Goal: Task Accomplishment & Management: Manage account settings

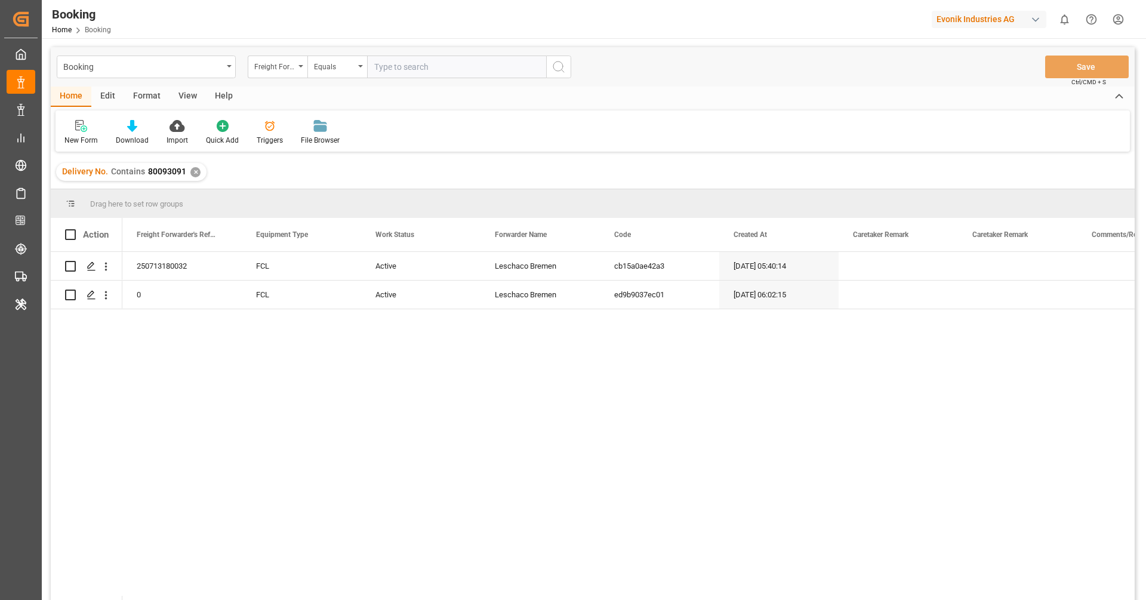
click at [196, 176] on div "✕" at bounding box center [195, 172] width 10 height 10
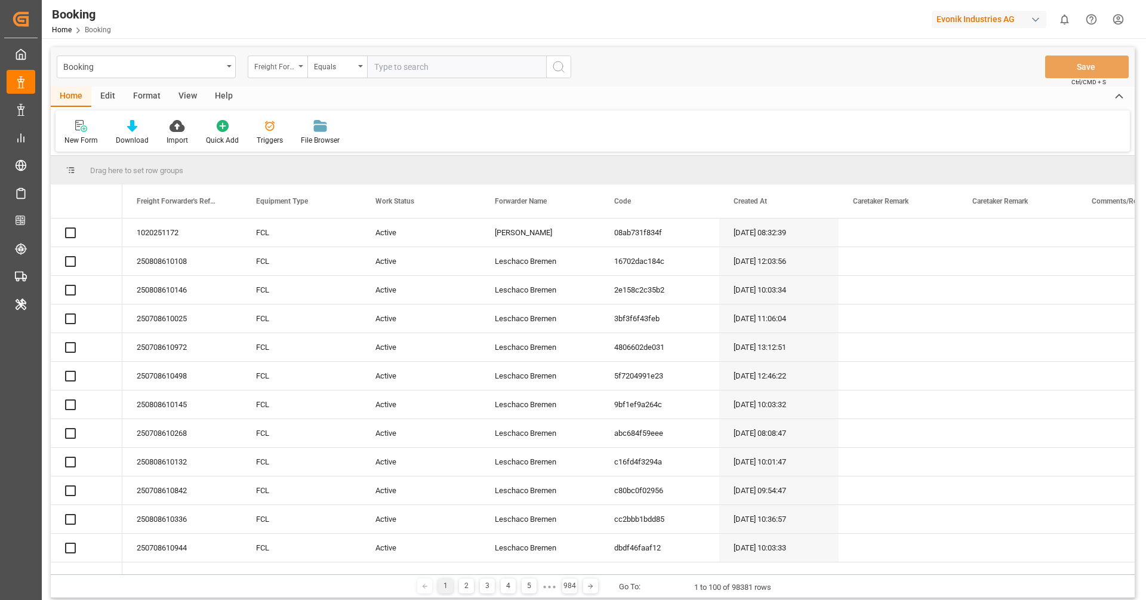
click at [293, 69] on div "Freight Forwarder's Reference No." at bounding box center [274, 66] width 41 height 14
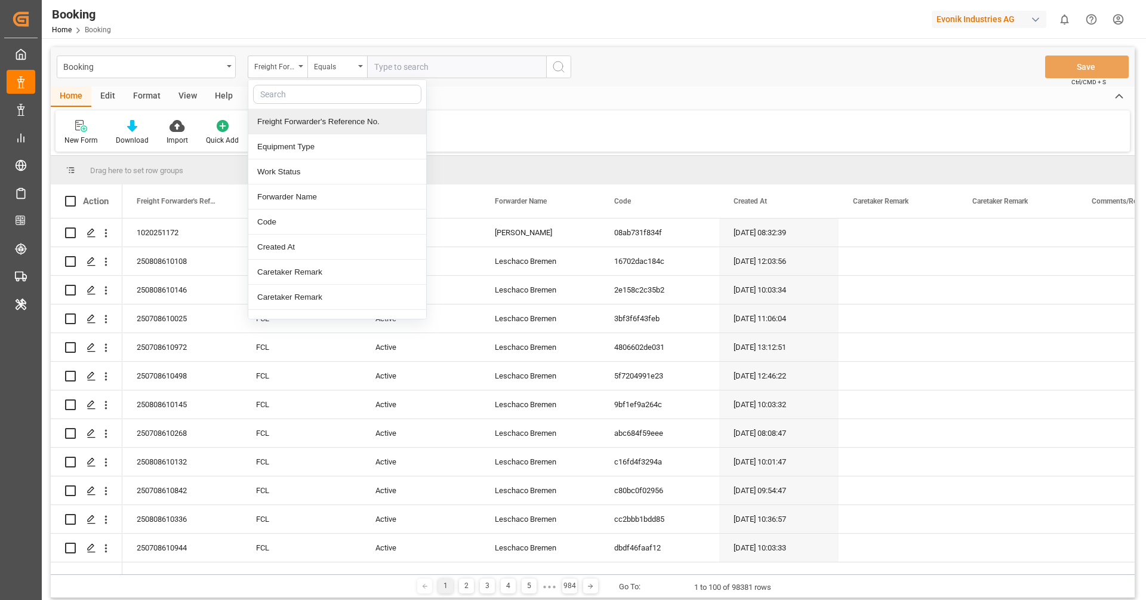
click at [345, 116] on div "Freight Forwarder's Reference No." at bounding box center [337, 121] width 178 height 25
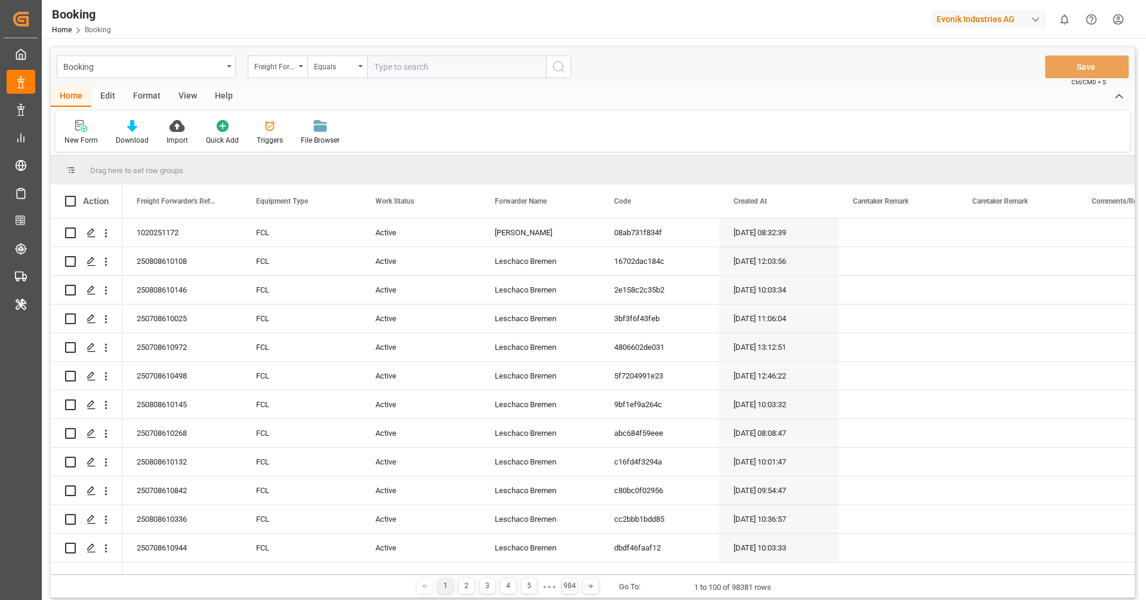
click at [407, 66] on input "text" at bounding box center [456, 67] width 179 height 23
paste input "250808610474"
type input "250808610474"
click at [559, 70] on circle "search button" at bounding box center [558, 66] width 10 height 10
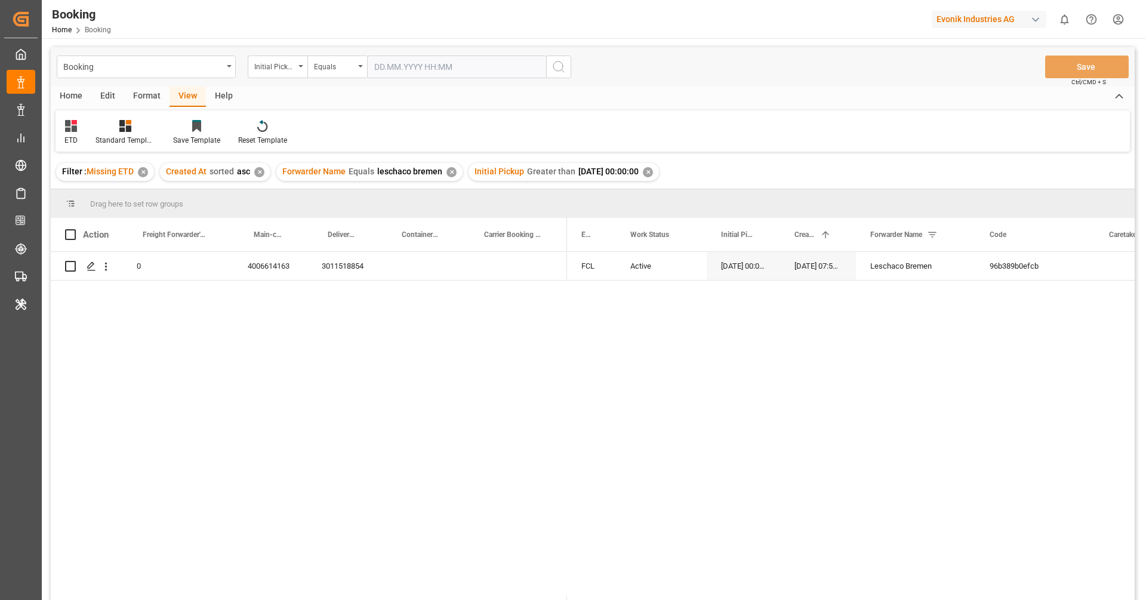
click at [536, 134] on div "ETD Standard Templates Save Template Reset Template" at bounding box center [593, 130] width 1075 height 41
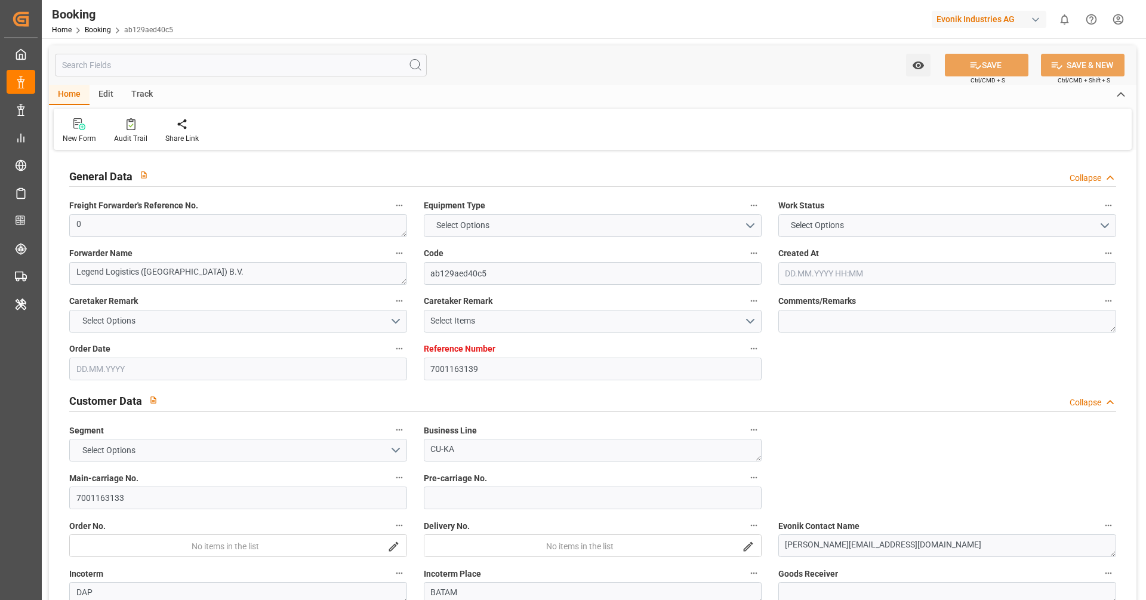
type input "7001163139"
type input "9943906"
type input "Hapag Lloyd"
type input "Hapag Lloyd Aktiengesellschaft"
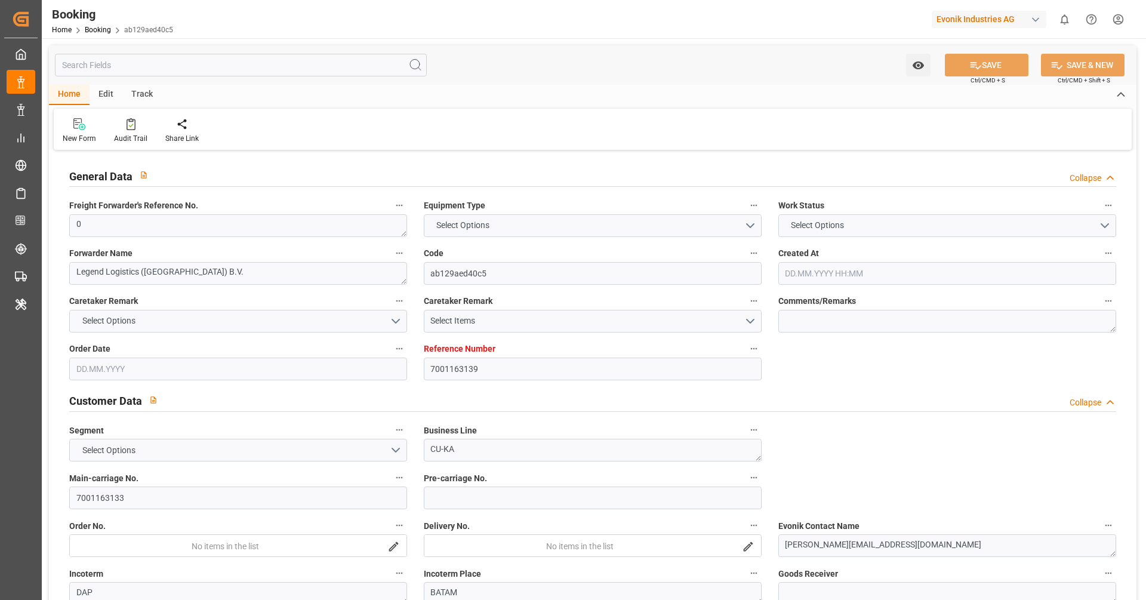
type input "NLRTM"
type input "IDBTM"
type input "SGSIN"
type input "0"
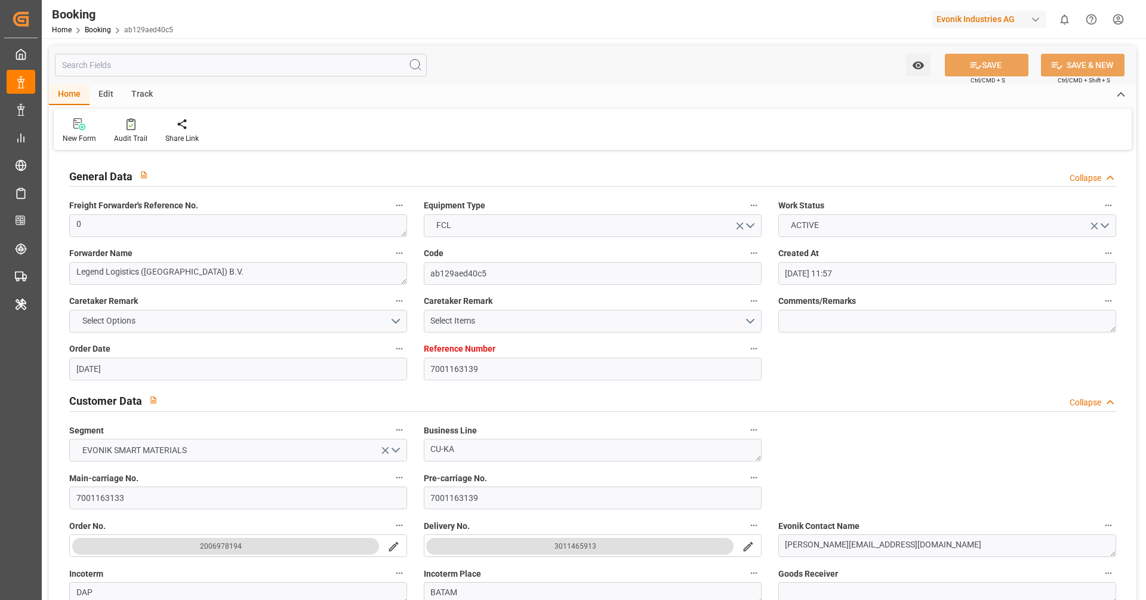
type input "08.05.2025 11:57"
type input "08.05.2025"
type input "17.07.2025"
type input "21.05.2025"
type input "21.05.2025 00:00"
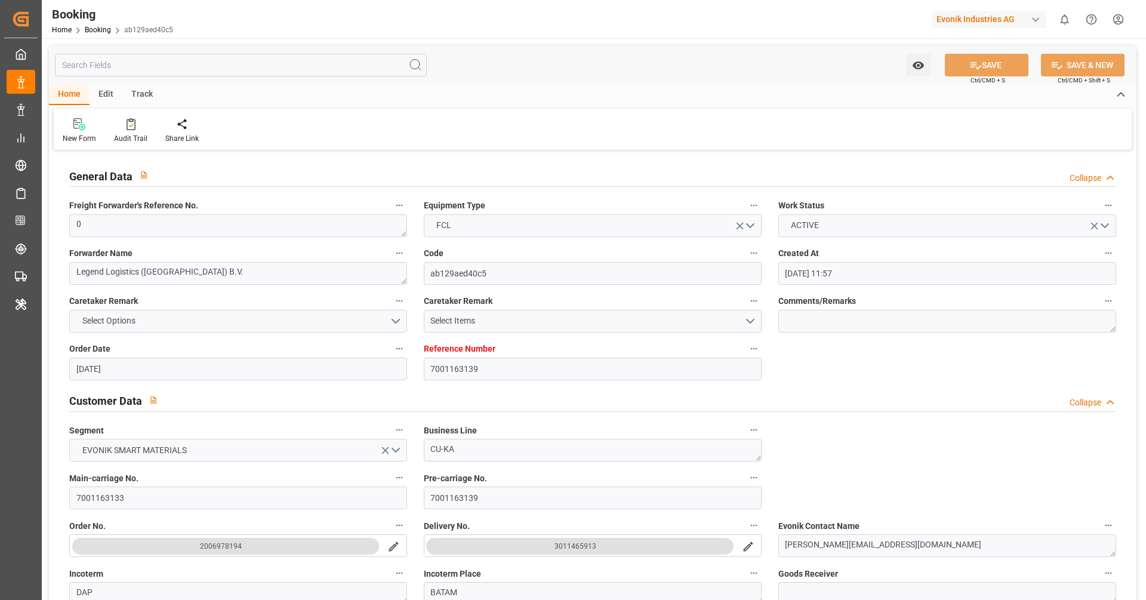
type input "21.05.2025 00:00"
type input "11.07.2025 00:00"
type input "07.07.2025 00:00"
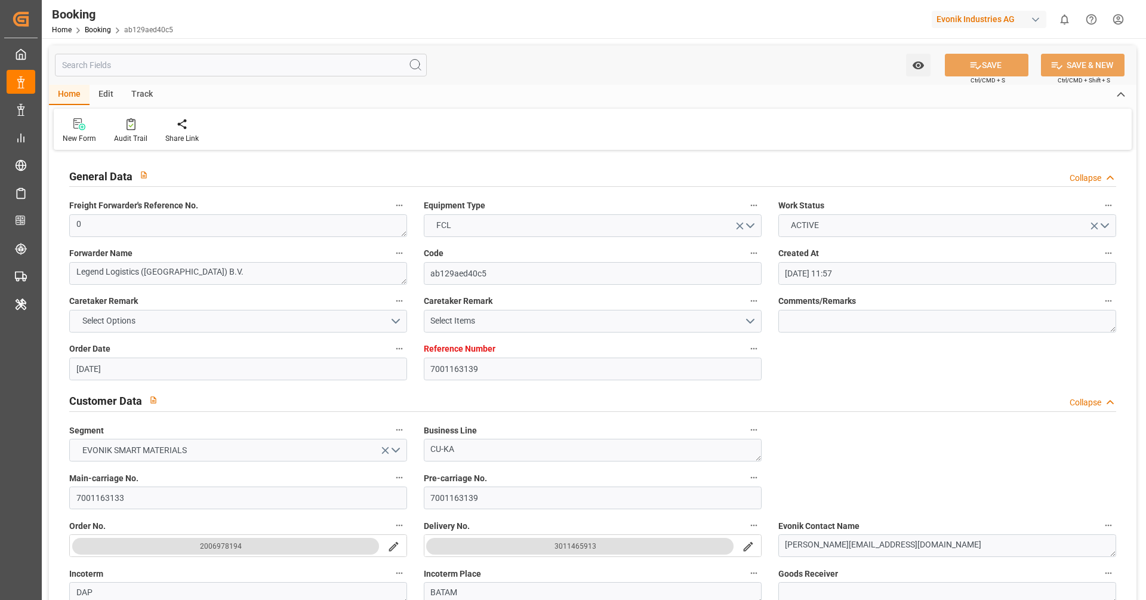
type input "20.08.2025 00:00"
type input "16.08.2025 00:00"
type input "19.08.2025 00:00"
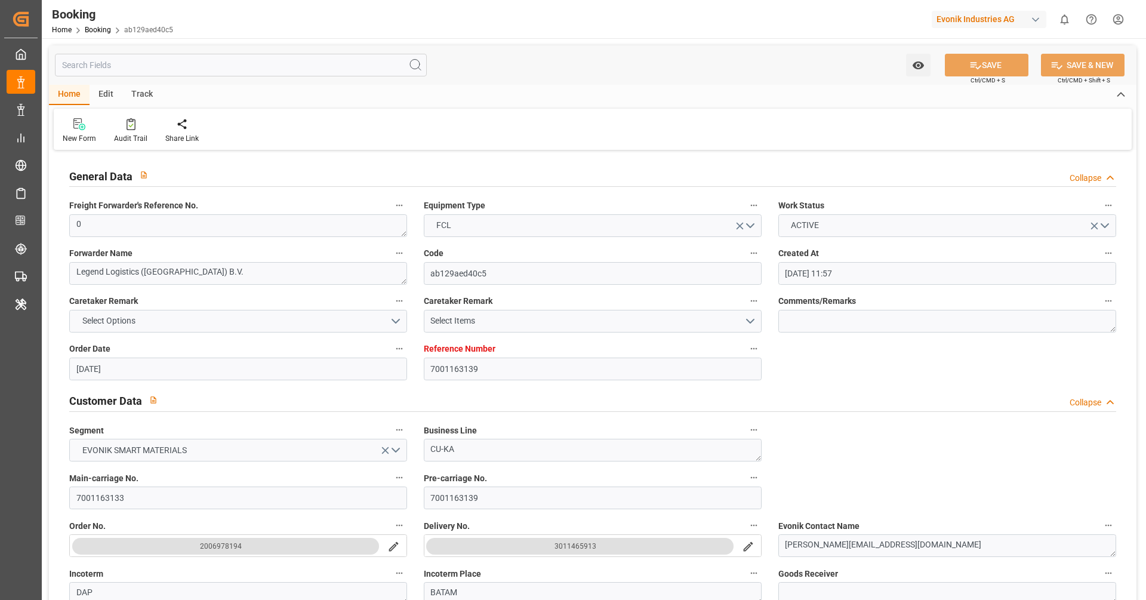
type input "19.08.2025 00:00"
type input "13.08.2025 06:28"
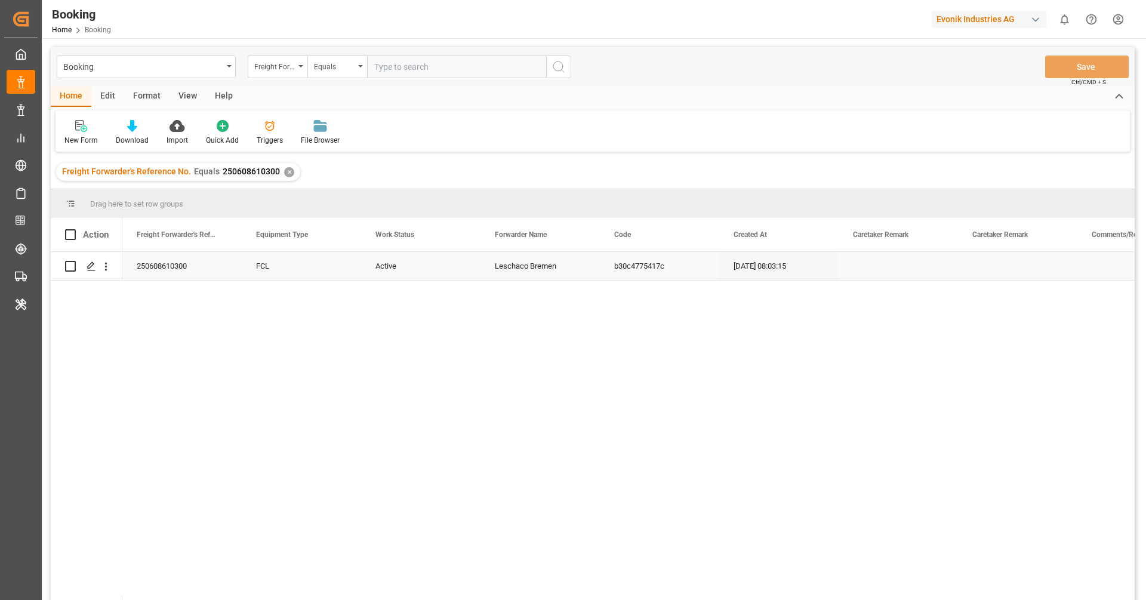
click at [394, 275] on div "Active" at bounding box center [420, 266] width 119 height 28
click at [396, 281] on button "Active" at bounding box center [421, 272] width 100 height 23
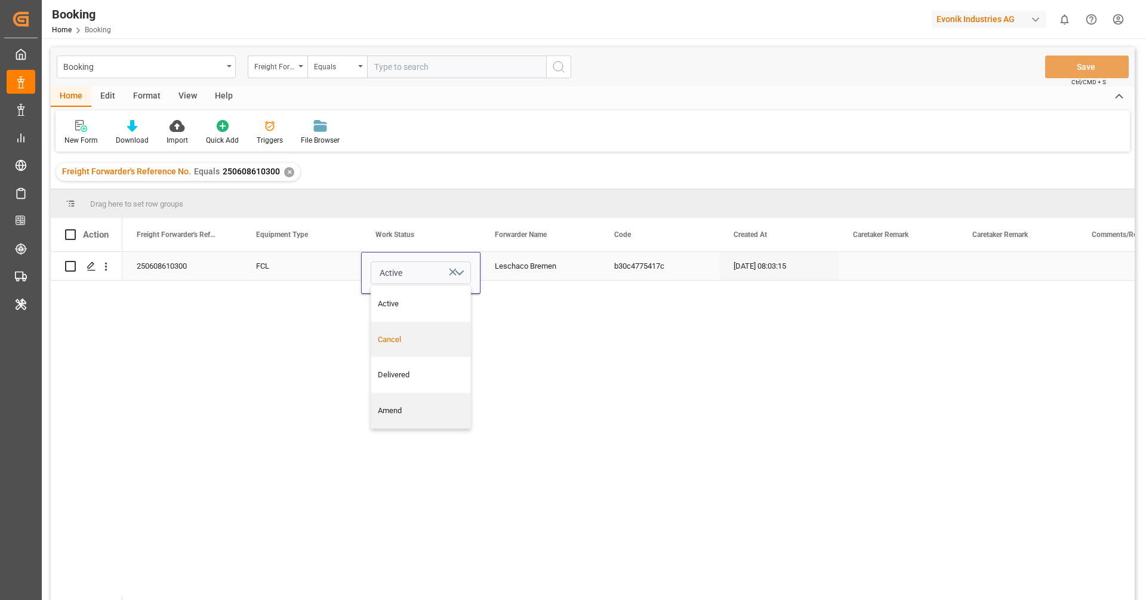
click at [393, 332] on div "Cancel" at bounding box center [420, 340] width 99 height 36
click at [339, 266] on div "FCL" at bounding box center [301, 266] width 119 height 28
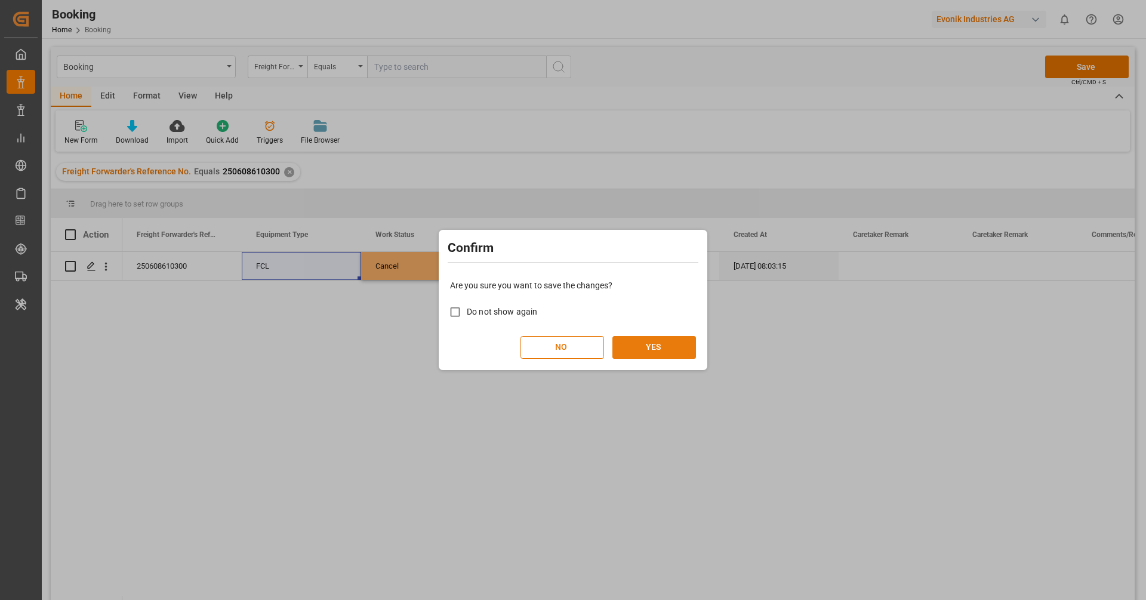
click at [655, 347] on button "YES" at bounding box center [655, 347] width 84 height 23
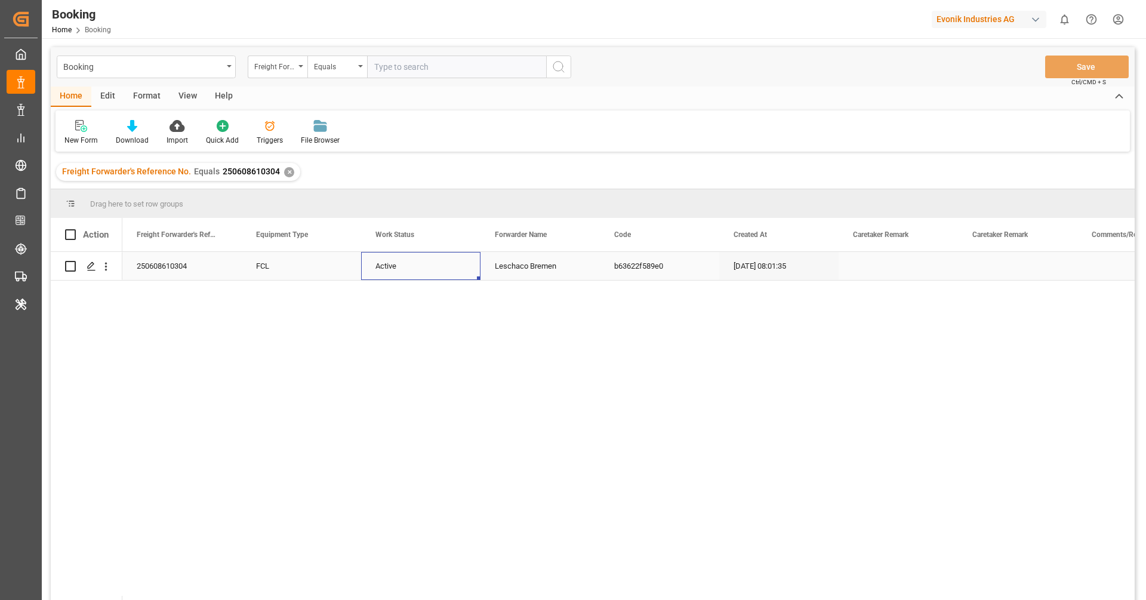
click at [389, 278] on div "Active" at bounding box center [420, 266] width 119 height 28
click at [389, 278] on span "Active" at bounding box center [391, 273] width 23 height 13
click at [392, 326] on div "Cancel" at bounding box center [420, 340] width 99 height 36
click at [313, 262] on div "FCL" at bounding box center [301, 266] width 119 height 28
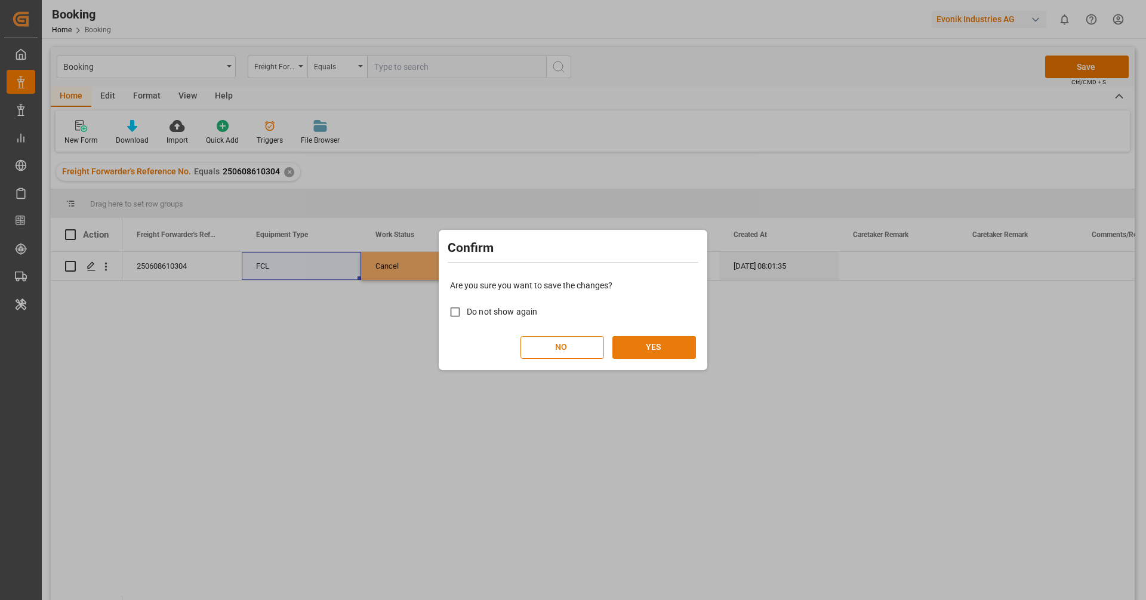
click at [649, 341] on button "YES" at bounding box center [655, 347] width 84 height 23
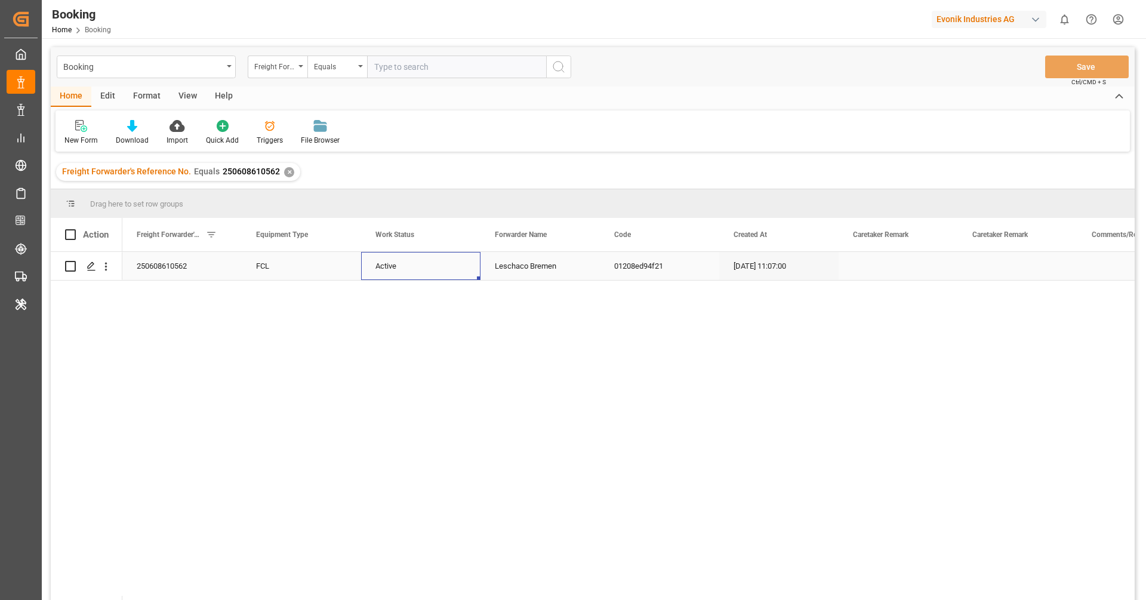
click at [413, 261] on div "Active" at bounding box center [420, 266] width 119 height 28
click at [413, 261] on button "Active" at bounding box center [421, 272] width 100 height 23
click at [411, 317] on div "Active" at bounding box center [420, 304] width 99 height 36
click at [400, 284] on div "Active" at bounding box center [420, 273] width 119 height 42
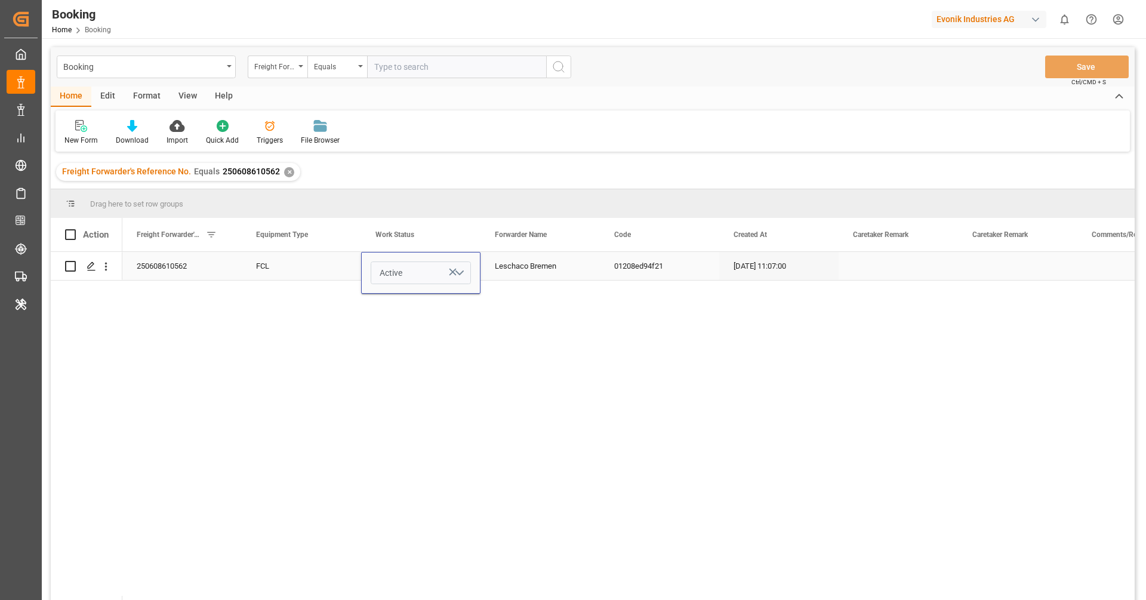
click at [399, 274] on span "Active" at bounding box center [391, 273] width 23 height 13
click at [401, 338] on div "Cancel" at bounding box center [421, 340] width 87 height 12
click at [334, 260] on div "FCL" at bounding box center [301, 266] width 119 height 28
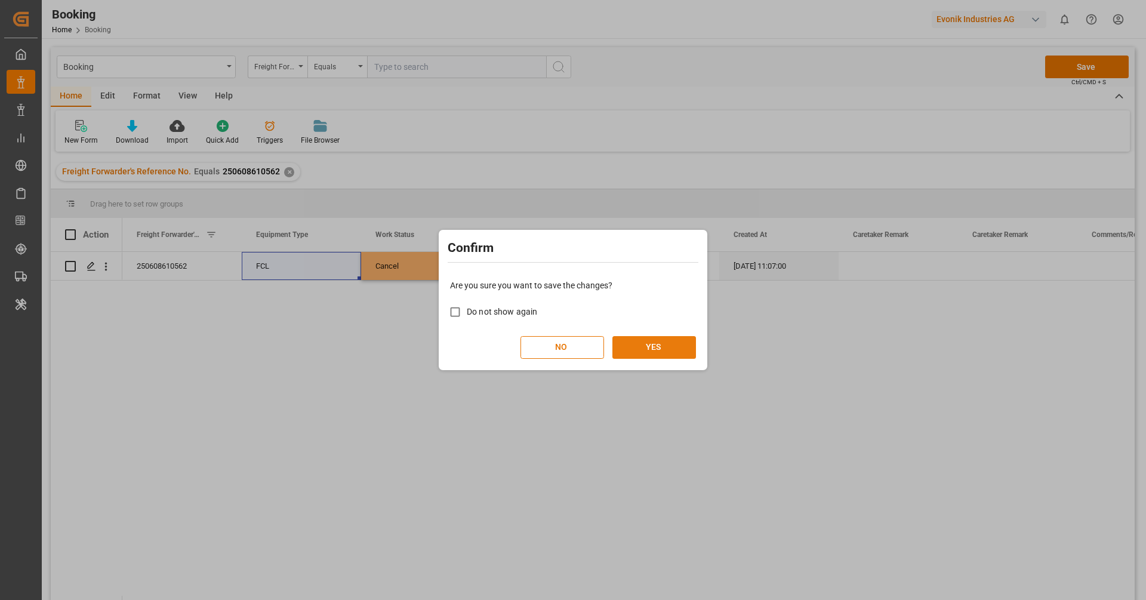
click at [665, 343] on button "YES" at bounding box center [655, 347] width 84 height 23
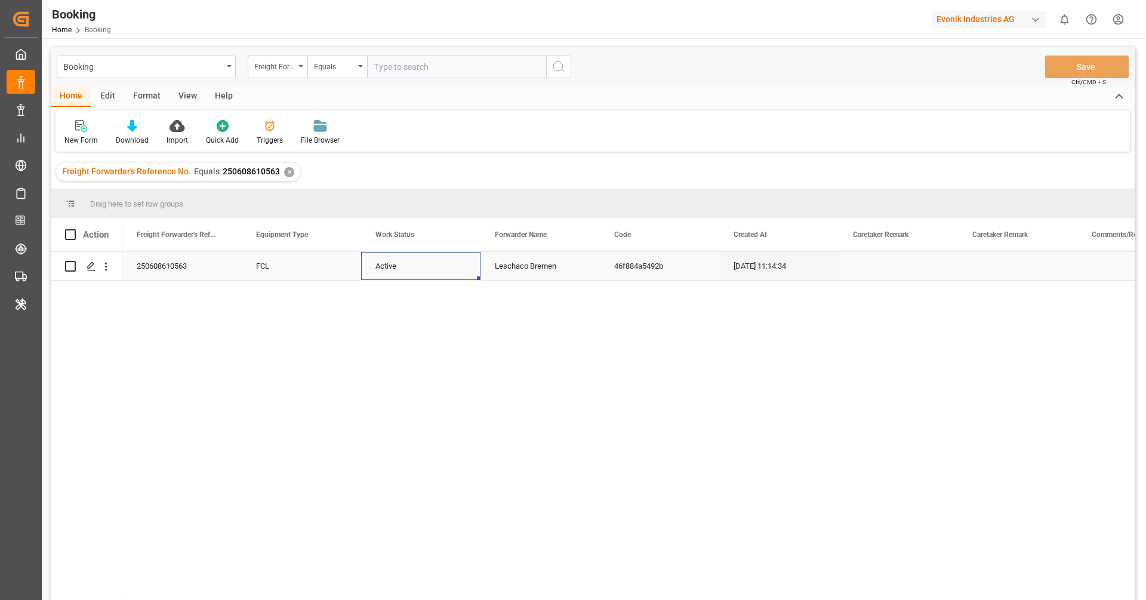
click at [392, 261] on div "Active" at bounding box center [420, 266] width 119 height 28
click at [392, 261] on button "Active" at bounding box center [421, 272] width 100 height 23
click at [396, 328] on div "Cancel" at bounding box center [420, 340] width 99 height 36
click at [304, 272] on div "FCL" at bounding box center [301, 266] width 119 height 28
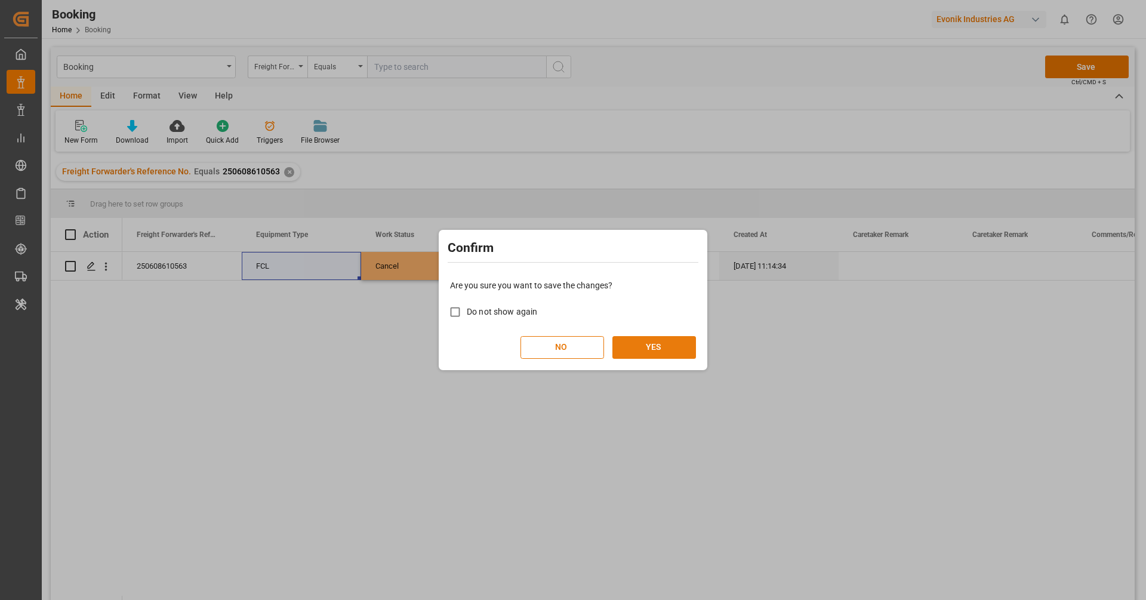
click at [645, 352] on button "YES" at bounding box center [655, 347] width 84 height 23
